Goal: Navigation & Orientation: Find specific page/section

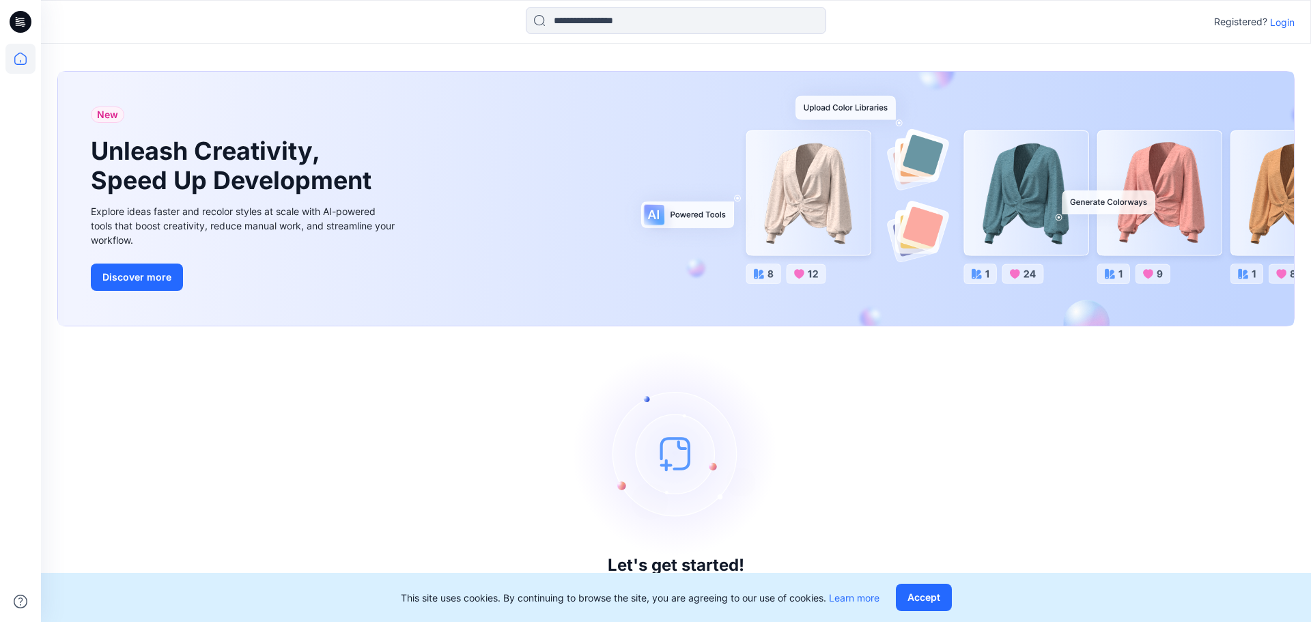
click at [1282, 20] on p "Login" at bounding box center [1282, 22] width 25 height 14
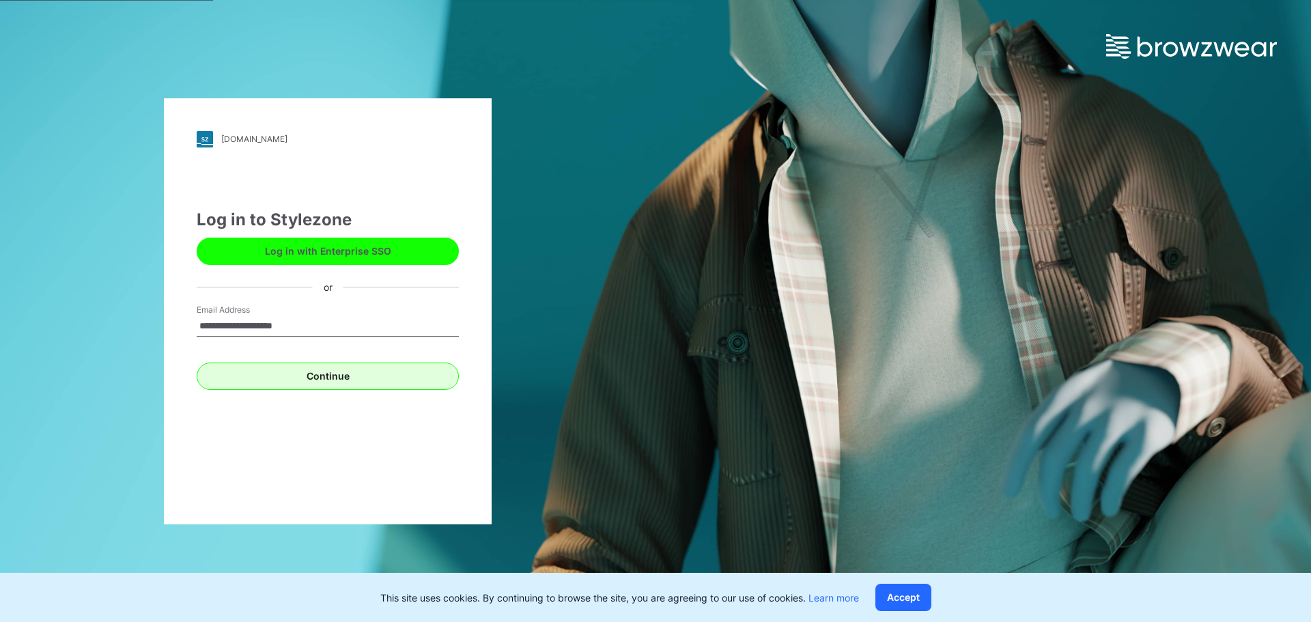
type input "**********"
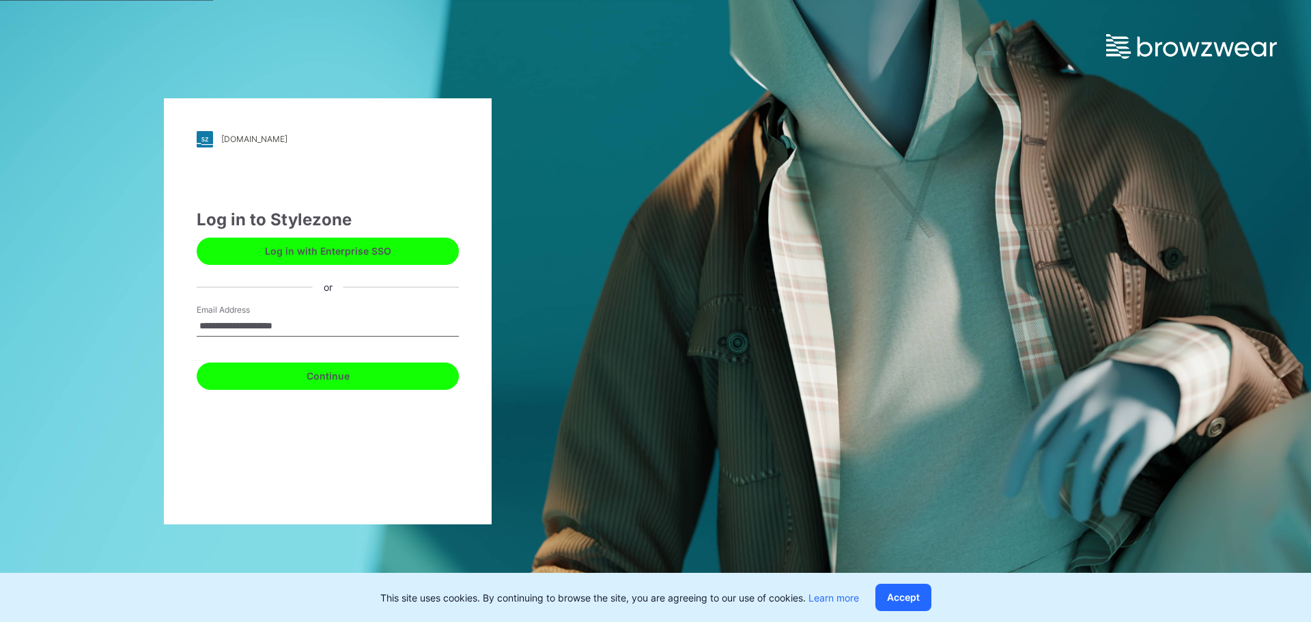
click at [350, 373] on button "Continue" at bounding box center [328, 376] width 262 height 27
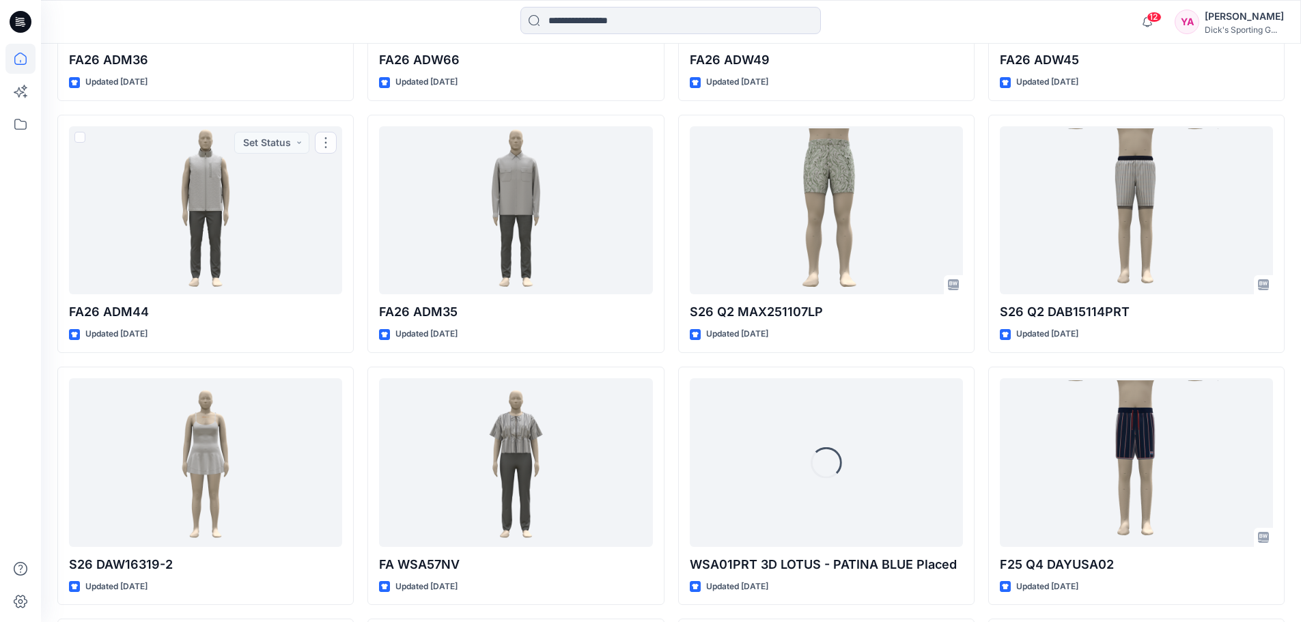
scroll to position [936, 0]
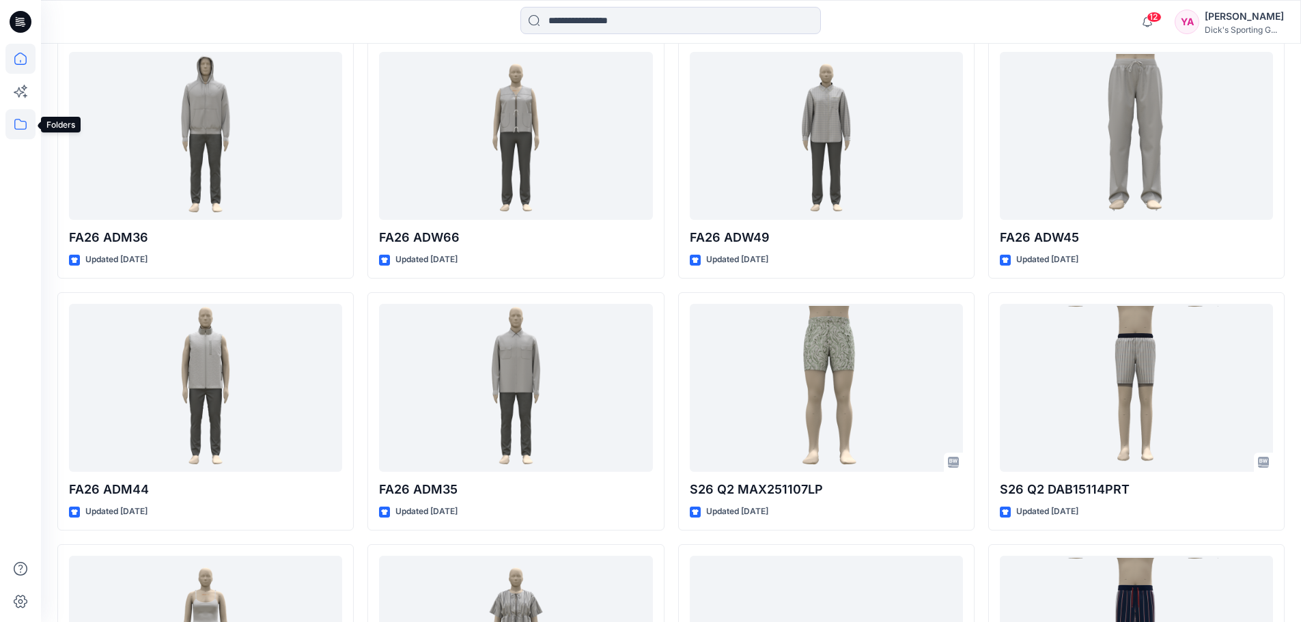
click at [22, 127] on icon at bounding box center [20, 124] width 30 height 30
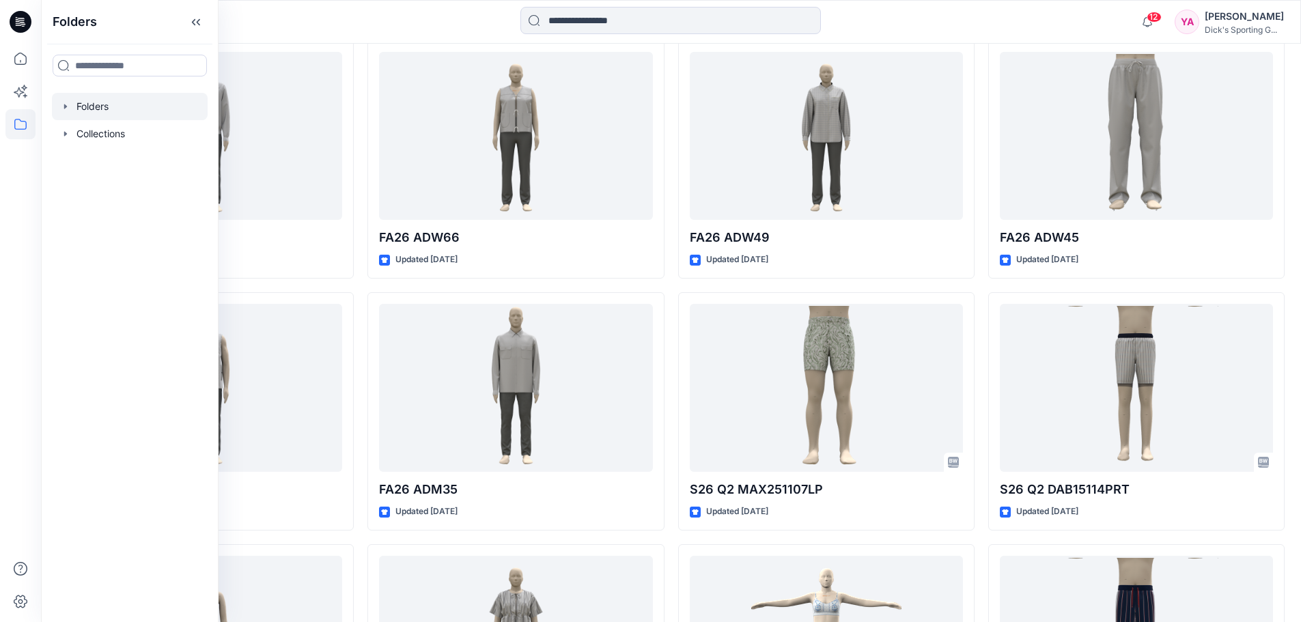
click at [94, 107] on div at bounding box center [130, 106] width 156 height 27
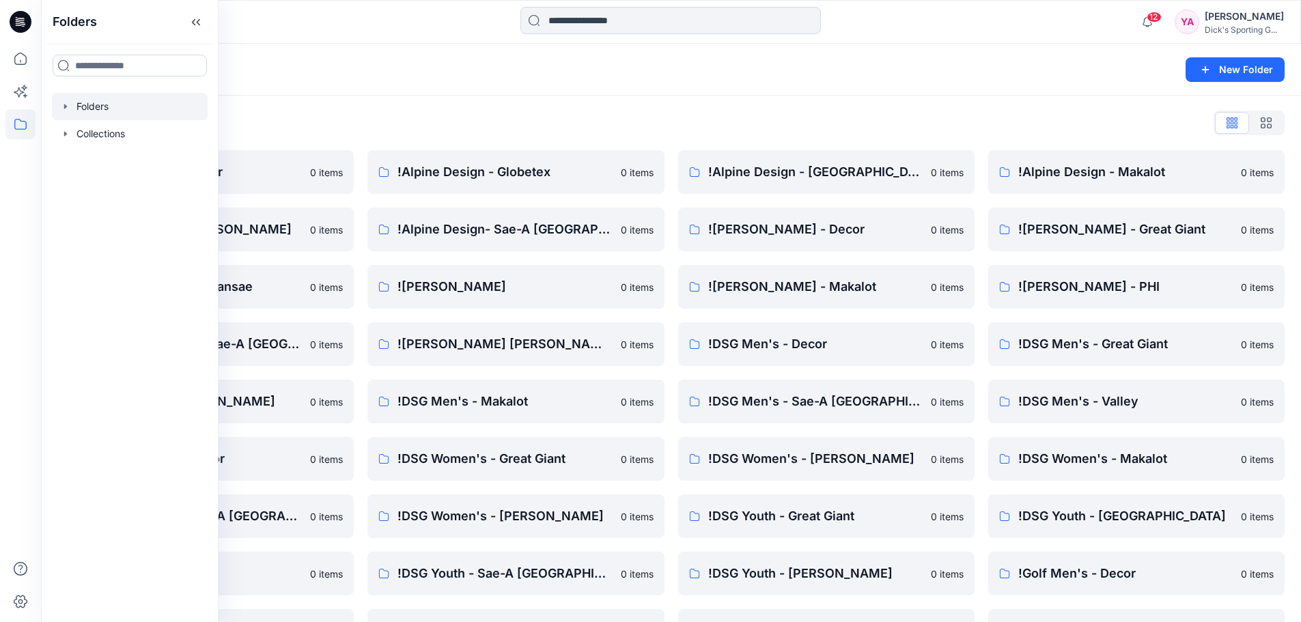
click at [346, 31] on div at bounding box center [198, 22] width 315 height 30
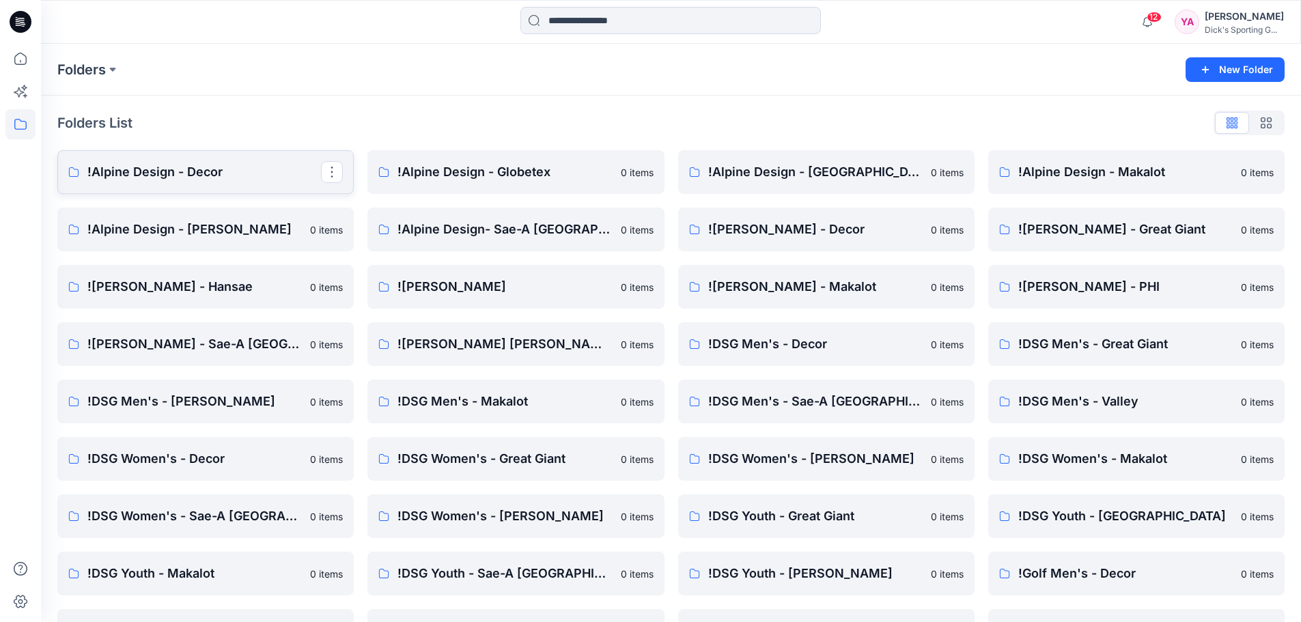
click at [240, 171] on p "!Alpine Design - Decor" at bounding box center [204, 171] width 234 height 19
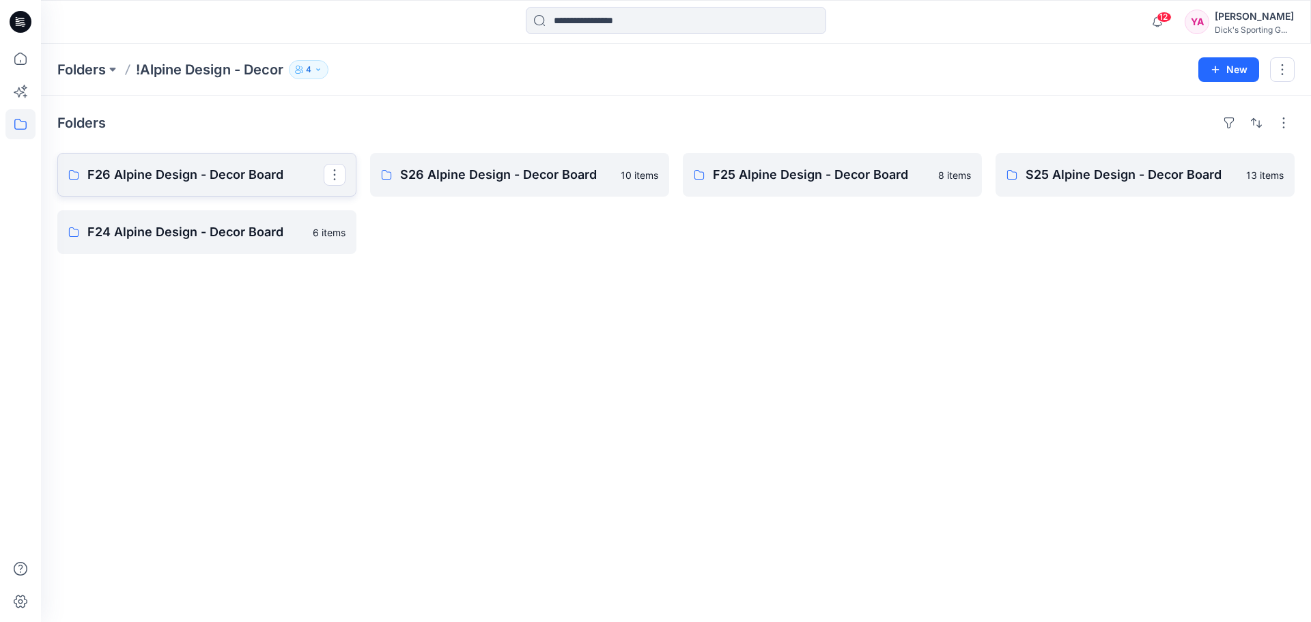
click at [154, 173] on p "F26 Alpine Design - Decor Board" at bounding box center [205, 174] width 236 height 19
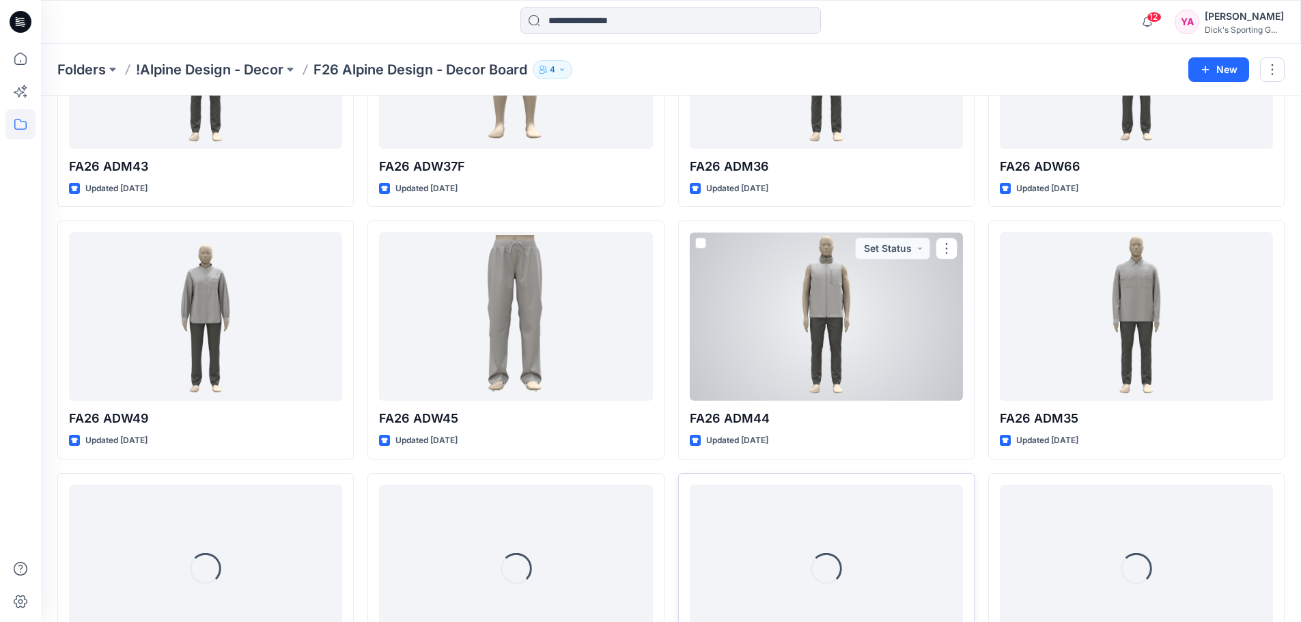
scroll to position [542, 0]
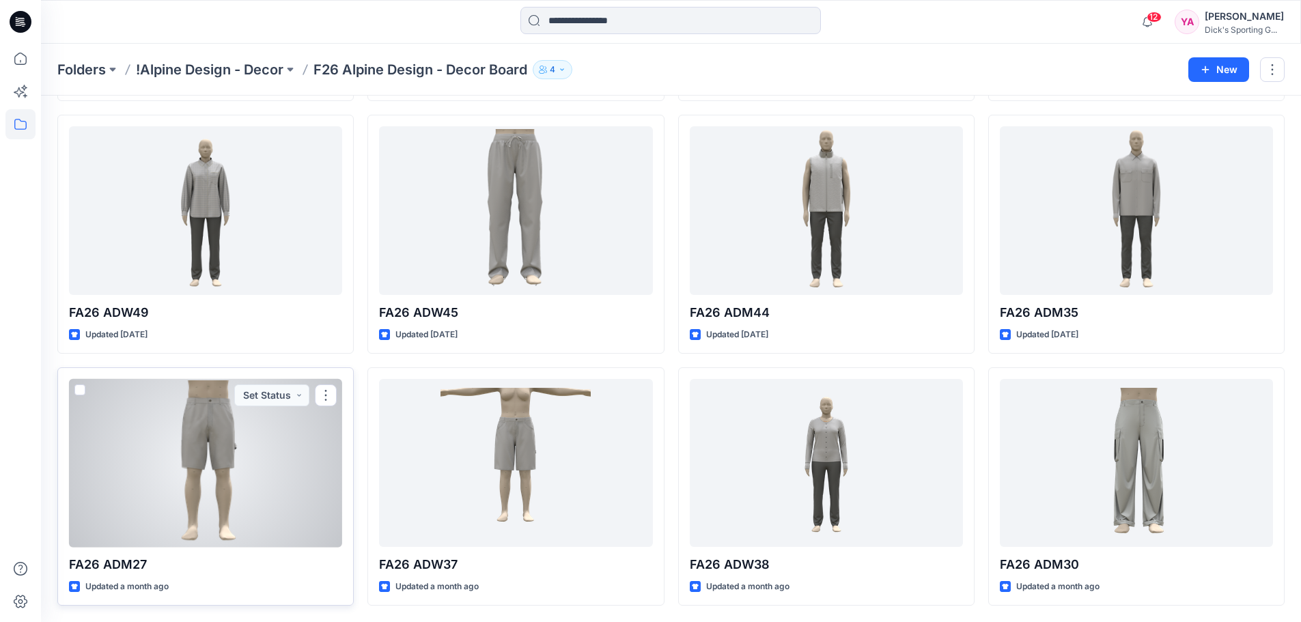
click at [189, 511] on div at bounding box center [205, 463] width 273 height 169
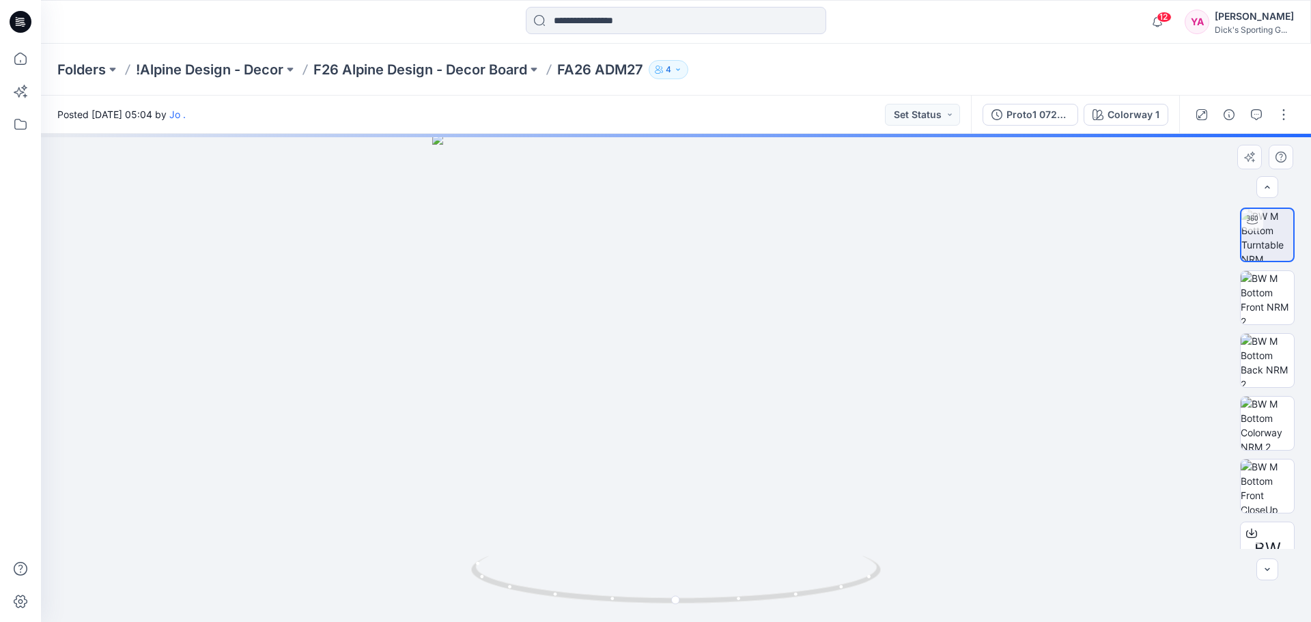
scroll to position [90, 0]
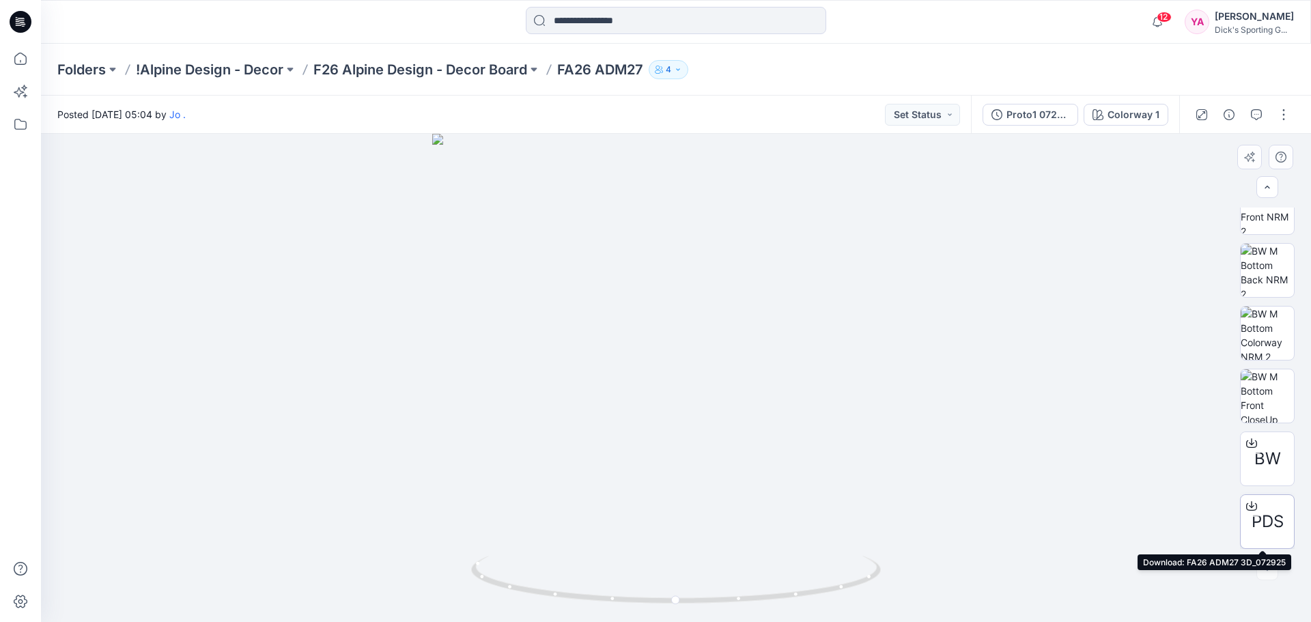
click at [1252, 504] on icon at bounding box center [1251, 507] width 11 height 8
